Goal: Information Seeking & Learning: Understand process/instructions

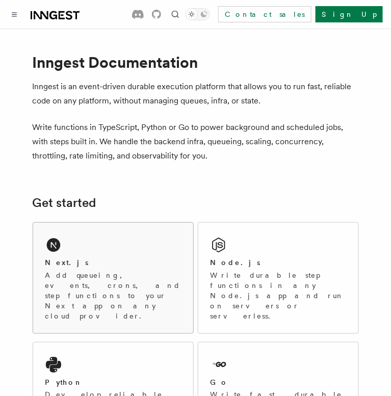
click at [135, 279] on p "Add queueing, events, crons, and step functions to your Next app on any cloud p…" at bounding box center [112, 295] width 135 height 51
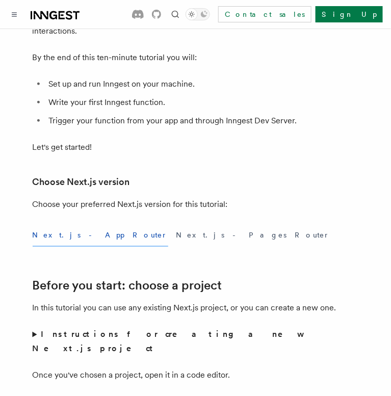
scroll to position [138, 0]
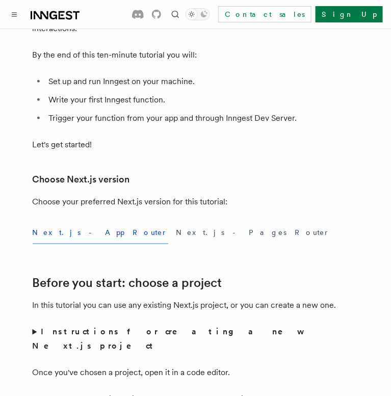
click at [61, 234] on button "Next.js - App Router" at bounding box center [100, 232] width 135 height 23
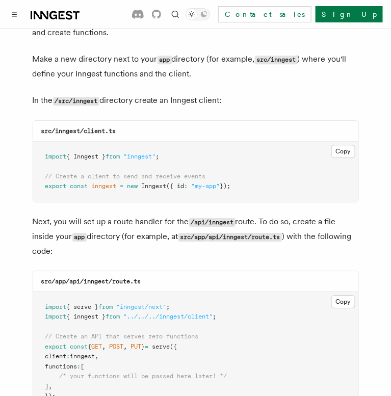
scroll to position [1314, 0]
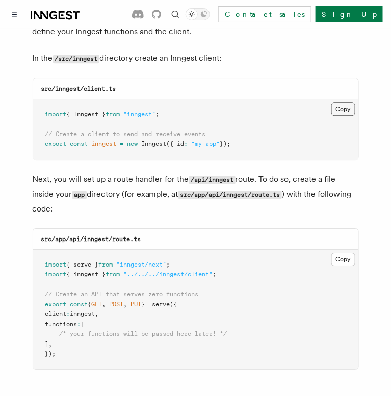
click at [346, 102] on button "Copy Copied" at bounding box center [343, 108] width 24 height 13
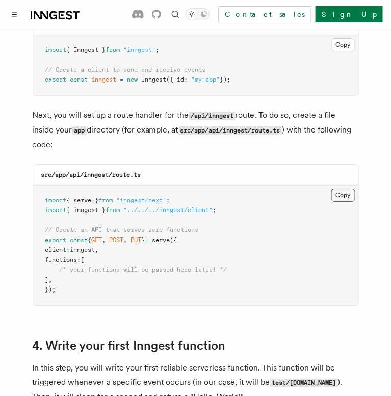
click at [341, 188] on button "Copy Copied" at bounding box center [343, 194] width 24 height 13
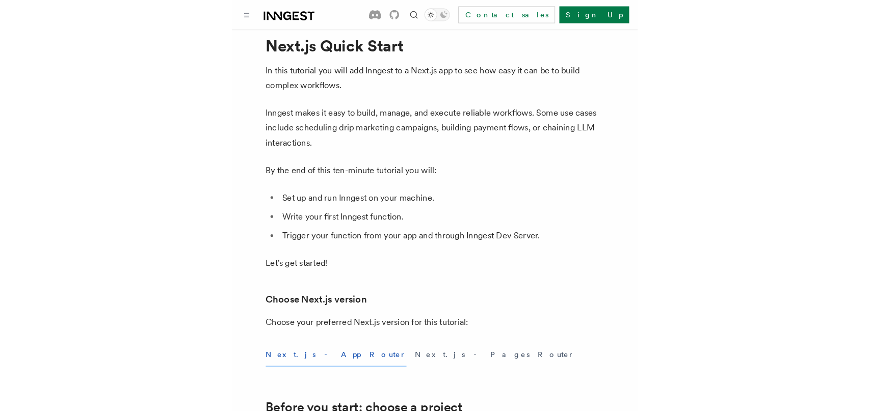
scroll to position [0, 0]
